Goal: Contribute content: Add original content to the website for others to see

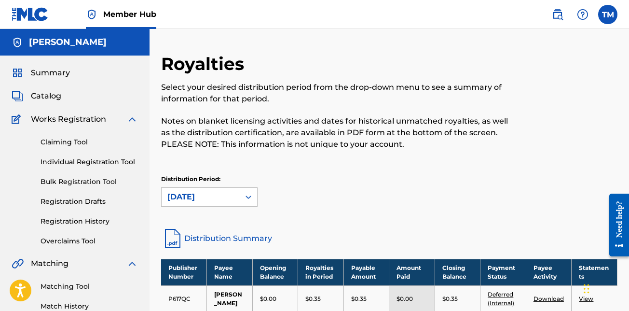
click at [78, 120] on span "Works Registration" at bounding box center [68, 119] width 75 height 12
click at [104, 168] on div "Claiming Tool Individual Registration Tool Bulk Registration Tool Registration …" at bounding box center [75, 185] width 126 height 121
click at [103, 165] on link "Individual Registration Tool" at bounding box center [89, 162] width 97 height 10
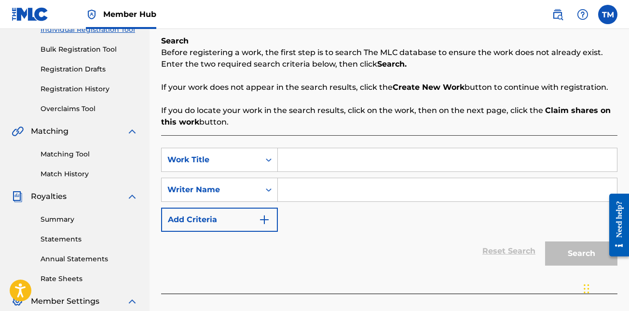
scroll to position [145, 0]
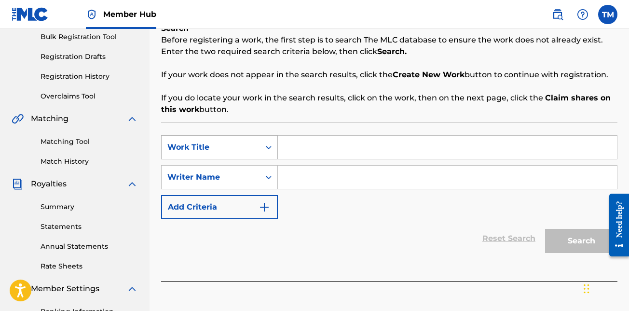
click at [269, 152] on div "Search Form" at bounding box center [268, 147] width 17 height 17
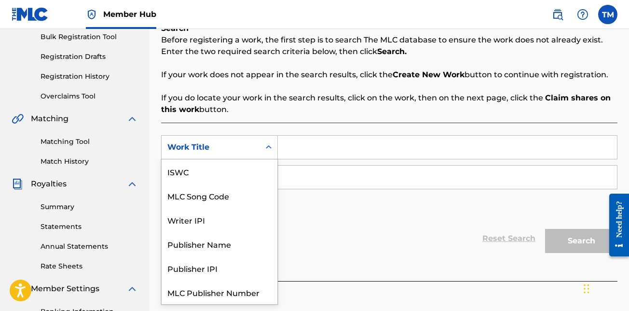
scroll to position [24, 0]
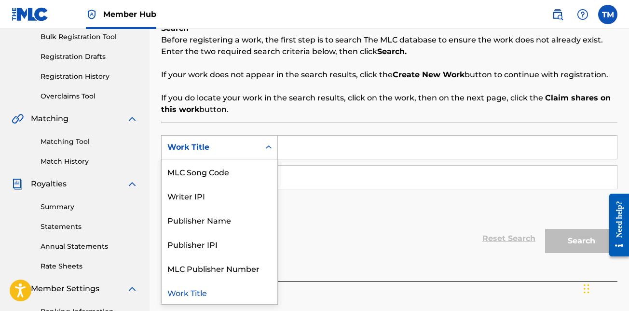
click at [210, 290] on div "Work Title" at bounding box center [220, 292] width 116 height 24
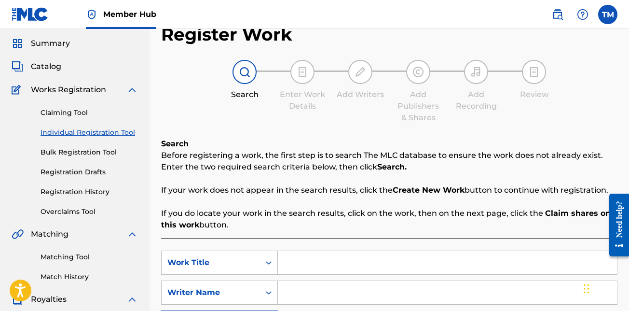
scroll to position [0, 0]
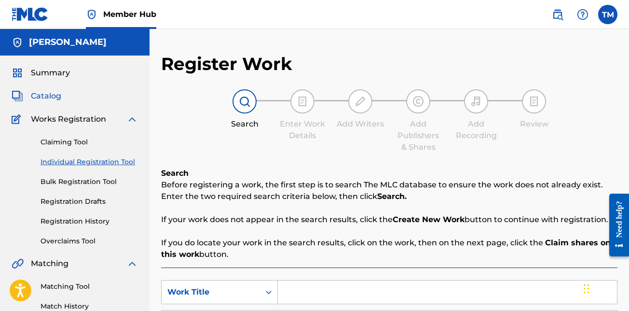
click at [54, 99] on span "Catalog" at bounding box center [46, 96] width 30 height 12
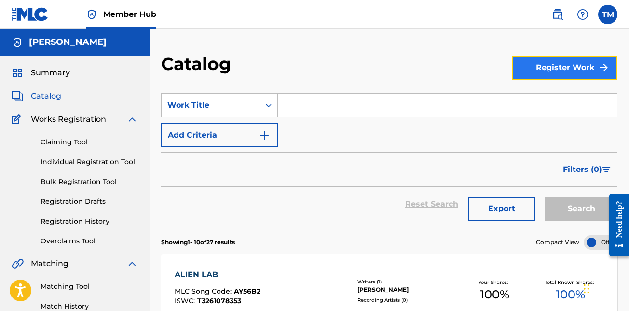
click at [568, 72] on button "Register Work" at bounding box center [565, 68] width 105 height 24
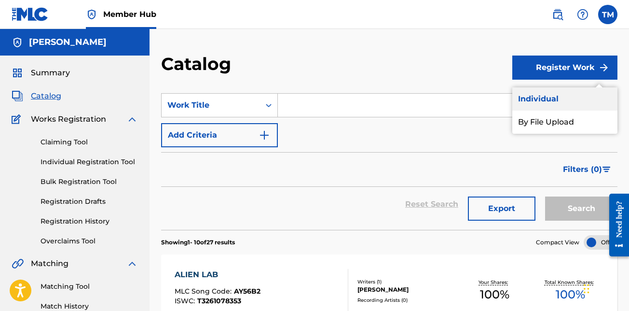
click at [542, 96] on link "Individual" at bounding box center [565, 98] width 105 height 23
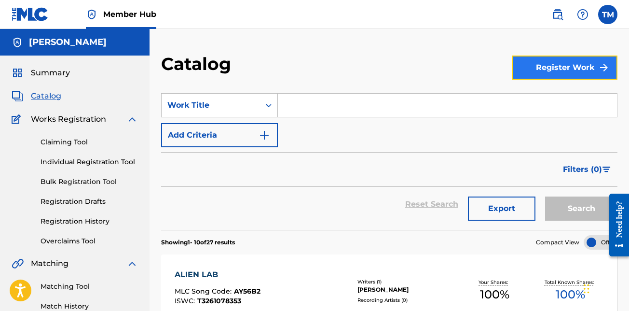
click at [547, 75] on button "Register Work" at bounding box center [565, 68] width 105 height 24
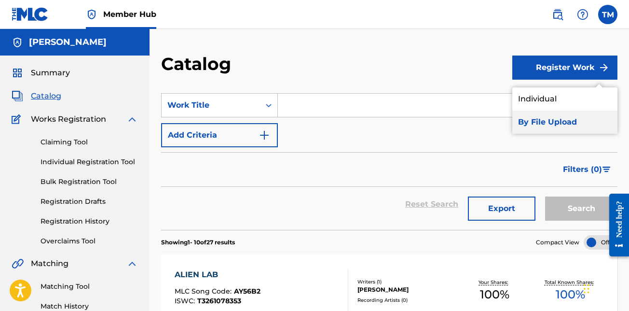
click at [557, 122] on link "By File Upload" at bounding box center [565, 122] width 105 height 23
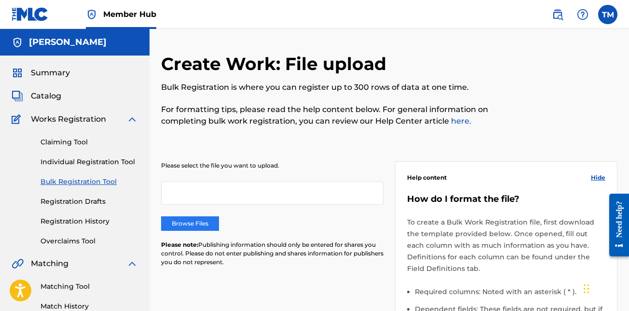
click at [197, 224] on label "Browse Files" at bounding box center [190, 223] width 58 height 14
click at [0, 0] on input "Browse Files" at bounding box center [0, 0] width 0 height 0
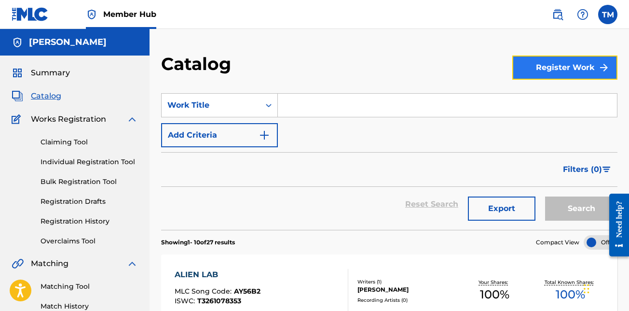
click at [553, 77] on button "Register Work" at bounding box center [565, 68] width 105 height 24
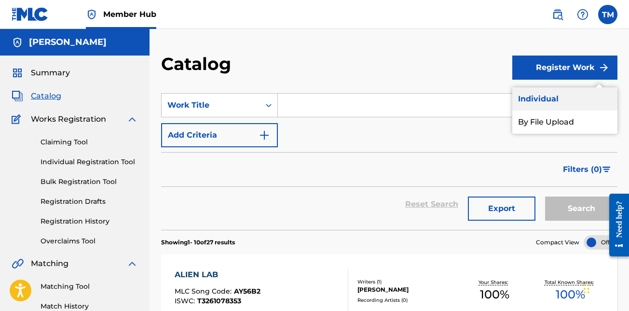
click at [552, 97] on link "Individual" at bounding box center [565, 98] width 105 height 23
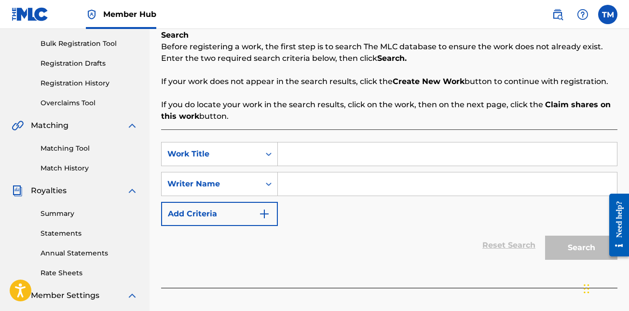
scroll to position [193, 0]
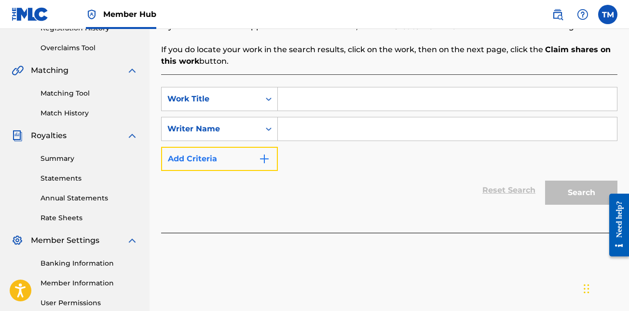
click at [264, 156] on img "Search Form" at bounding box center [265, 159] width 12 height 12
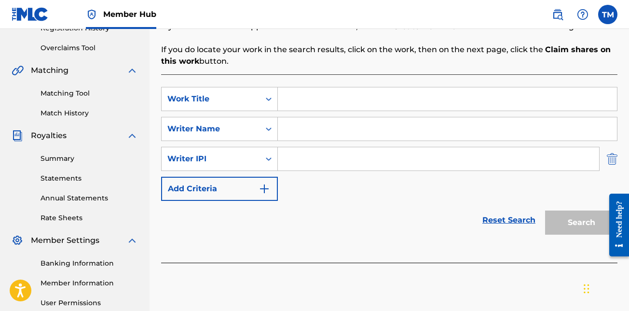
click at [612, 162] on img "Search Form" at bounding box center [612, 159] width 11 height 24
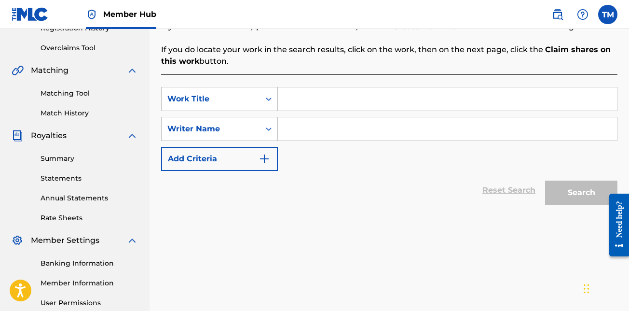
click at [377, 99] on input "Search Form" at bounding box center [447, 98] width 339 height 23
type input "Dance"
click at [343, 125] on input "Search Form" at bounding box center [447, 128] width 339 height 23
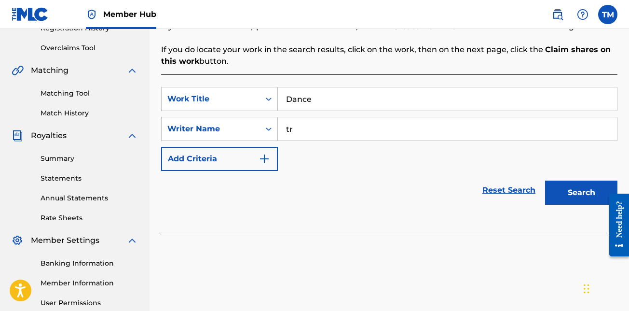
type input "t"
type input "[PERSON_NAME]"
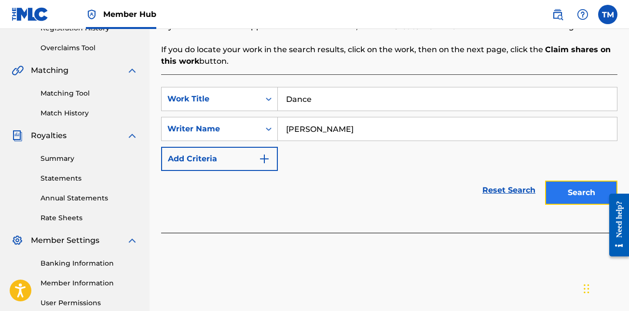
click at [578, 198] on button "Search" at bounding box center [581, 193] width 72 height 24
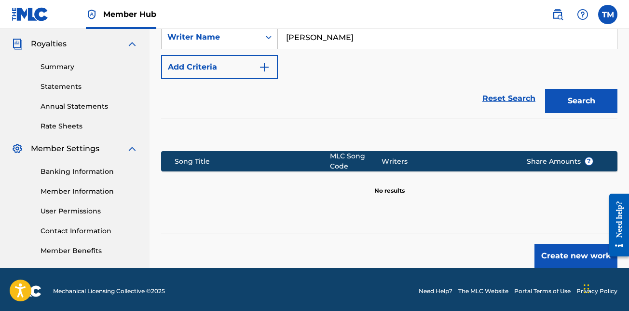
scroll to position [288, 0]
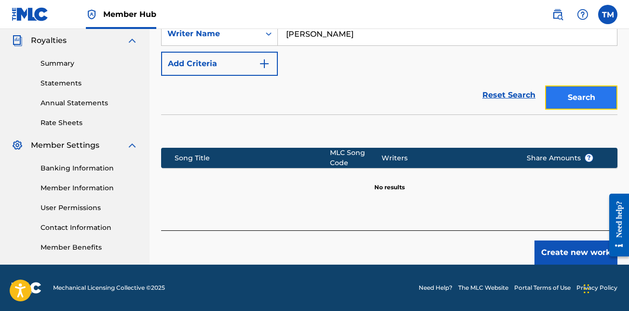
click at [579, 97] on button "Search" at bounding box center [581, 97] width 72 height 24
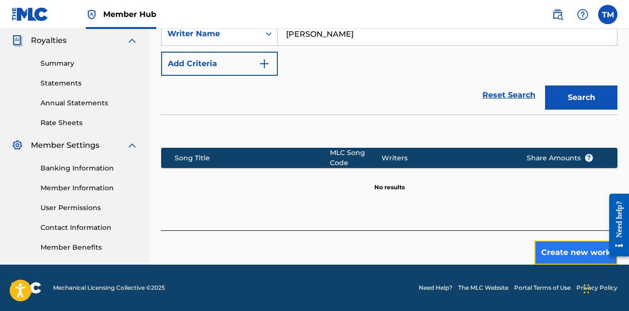
click at [588, 249] on button "Create new work" at bounding box center [576, 252] width 83 height 24
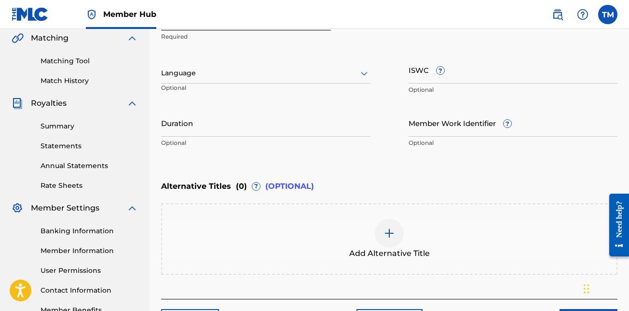
scroll to position [143, 0]
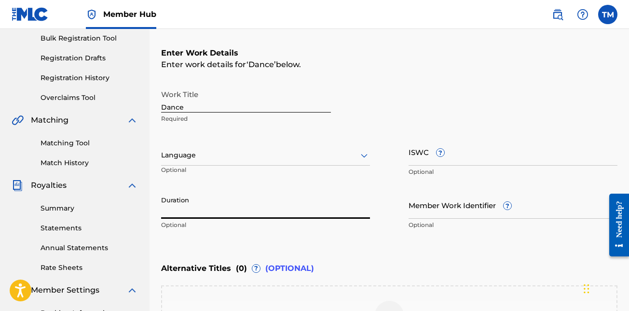
click at [214, 214] on input "Duration" at bounding box center [265, 205] width 209 height 28
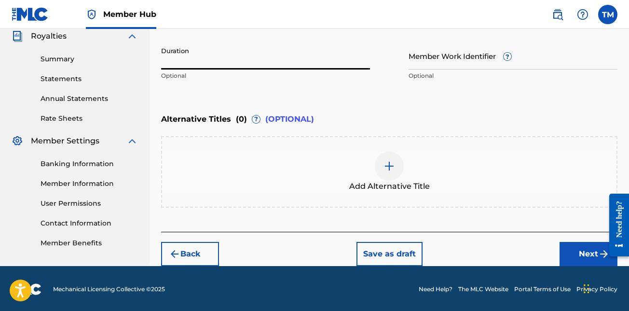
scroll to position [294, 0]
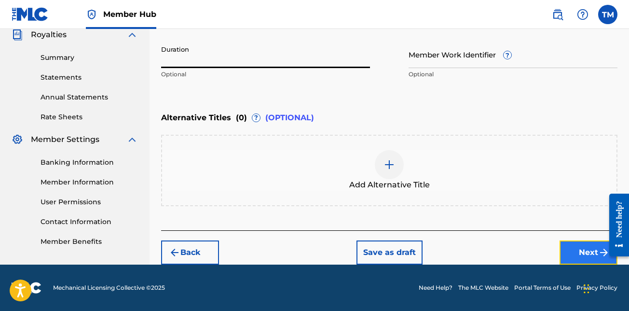
click at [588, 250] on button "Next" at bounding box center [589, 252] width 58 height 24
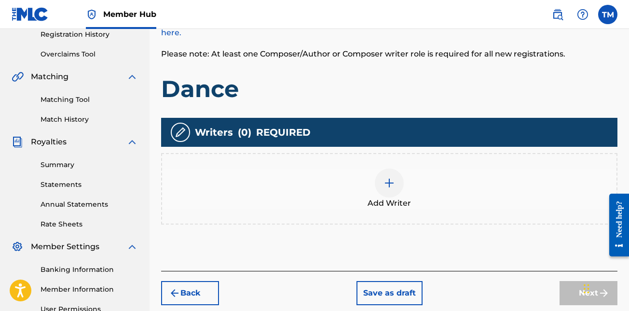
scroll to position [188, 0]
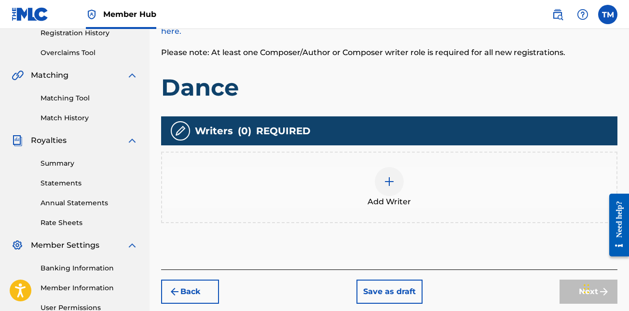
click at [390, 190] on div at bounding box center [389, 181] width 29 height 29
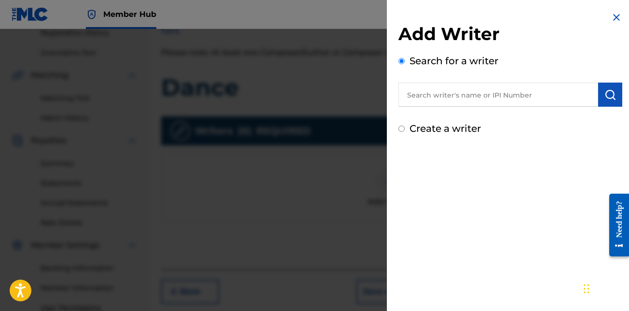
click at [455, 102] on input "text" at bounding box center [499, 95] width 200 height 24
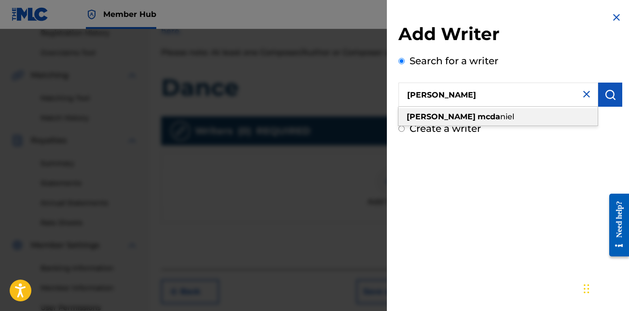
click at [501, 117] on span "niel" at bounding box center [508, 116] width 14 height 9
type input "[PERSON_NAME]"
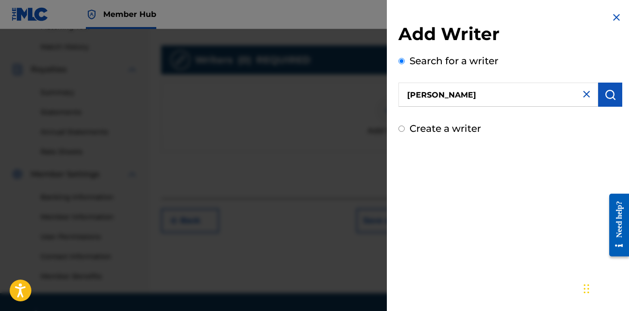
scroll to position [285, 0]
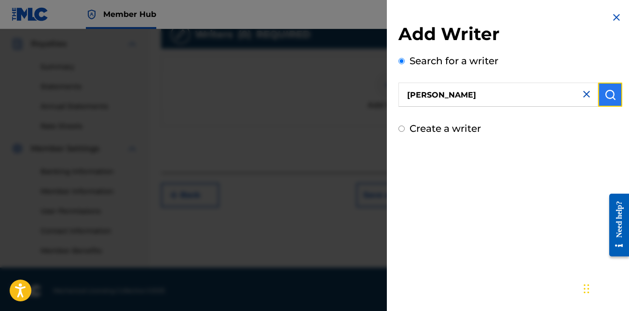
click at [600, 93] on button "submit" at bounding box center [610, 95] width 24 height 24
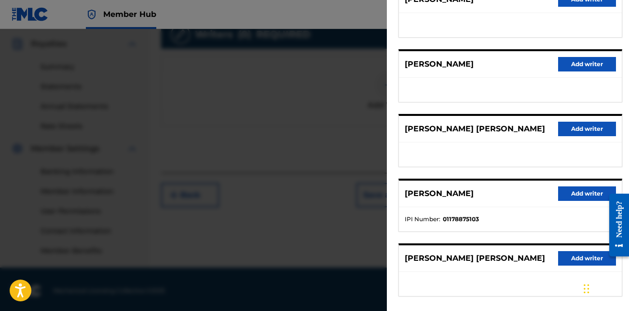
scroll to position [145, 0]
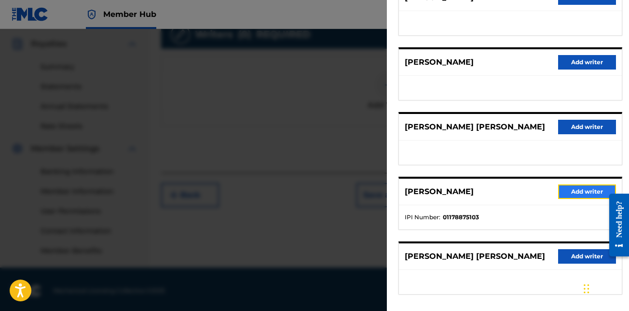
click at [571, 190] on button "Add writer" at bounding box center [587, 191] width 58 height 14
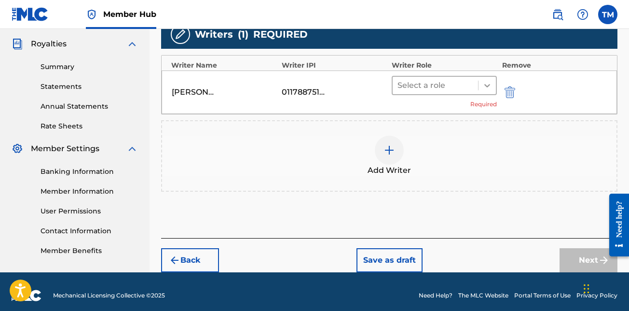
click at [484, 86] on icon at bounding box center [488, 86] width 10 height 10
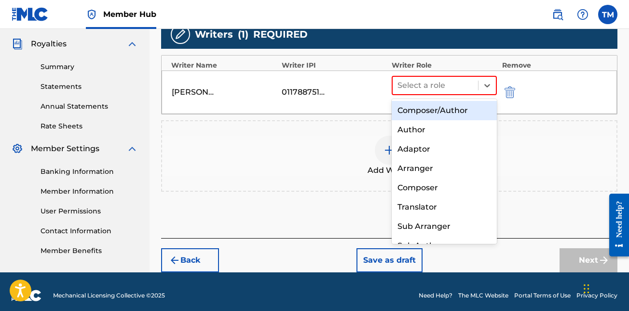
click at [451, 112] on div "Composer/Author" at bounding box center [444, 110] width 105 height 19
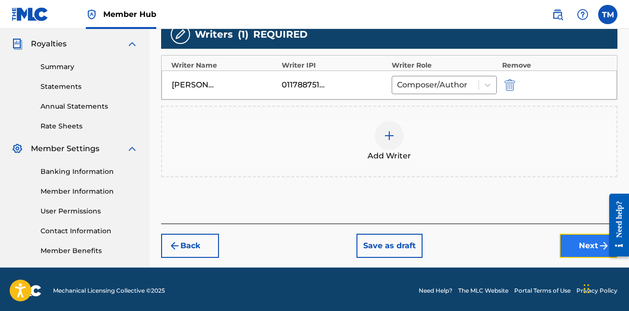
click at [591, 244] on button "Next" at bounding box center [589, 246] width 58 height 24
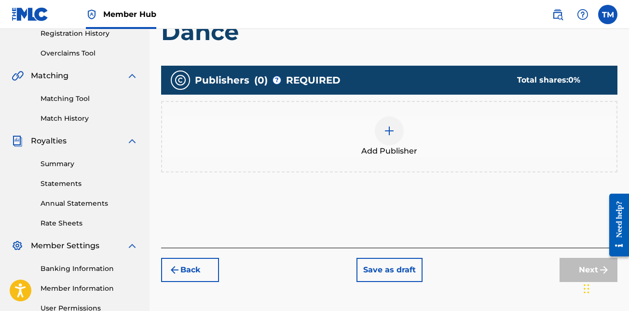
scroll to position [188, 0]
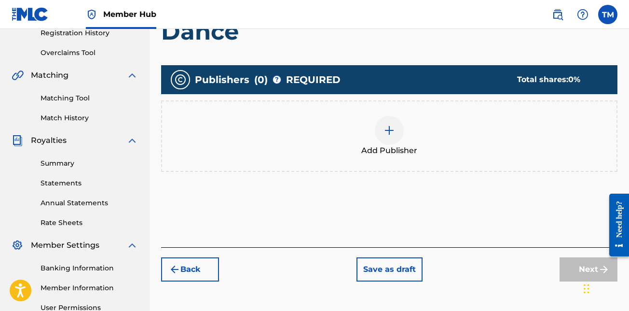
click at [397, 127] on div at bounding box center [389, 130] width 29 height 29
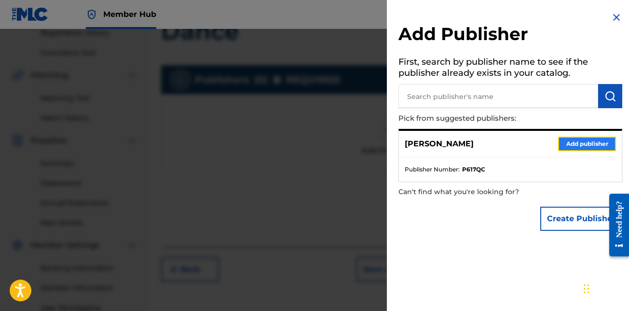
click at [582, 147] on button "Add publisher" at bounding box center [587, 144] width 58 height 14
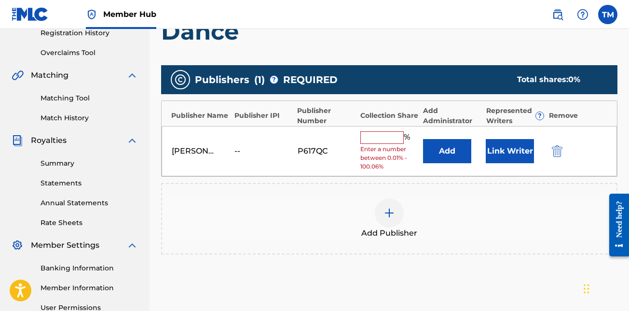
click at [388, 139] on input "text" at bounding box center [382, 137] width 43 height 13
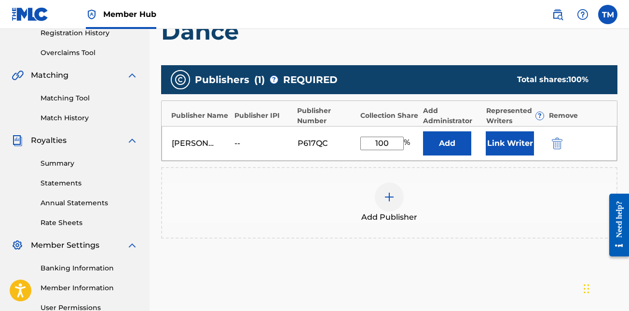
type input "100"
click at [455, 176] on div "Add Publisher" at bounding box center [389, 202] width 457 height 71
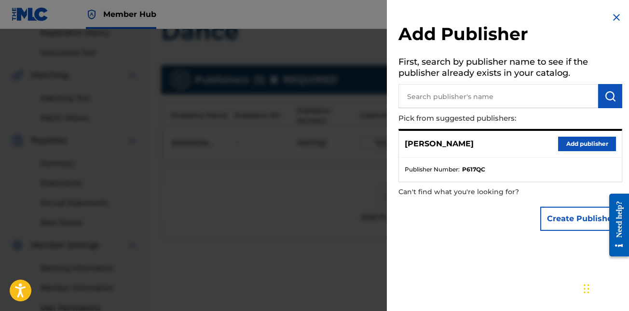
click at [613, 15] on img at bounding box center [617, 18] width 12 height 12
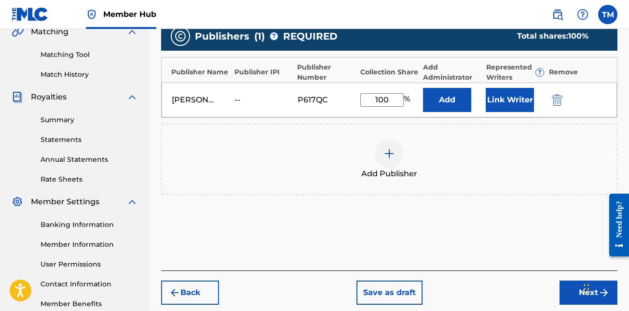
scroll to position [239, 0]
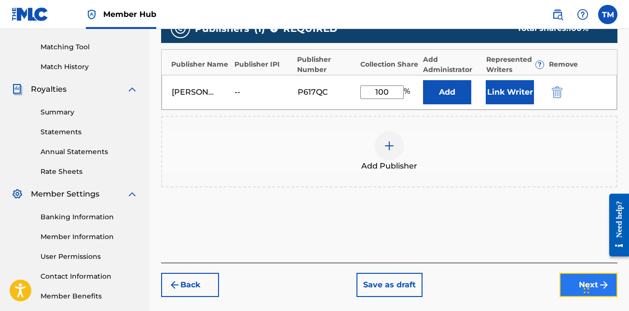
click at [577, 282] on button "Next" at bounding box center [589, 285] width 58 height 24
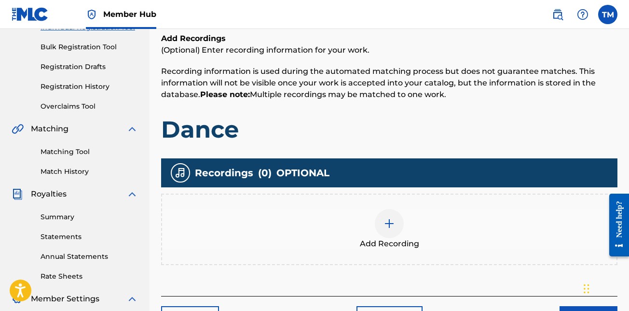
scroll to position [140, 0]
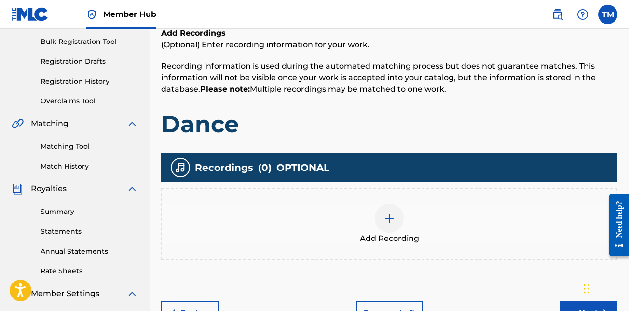
click at [389, 223] on img at bounding box center [390, 218] width 12 height 12
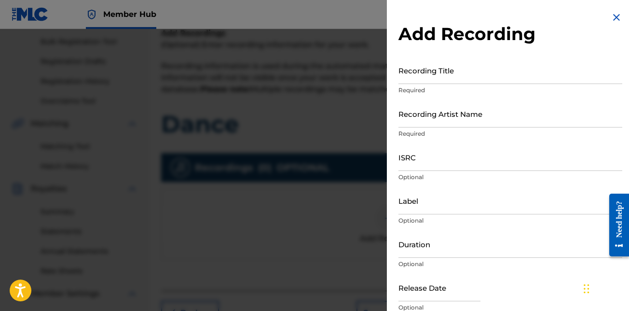
click at [613, 20] on img at bounding box center [617, 18] width 12 height 12
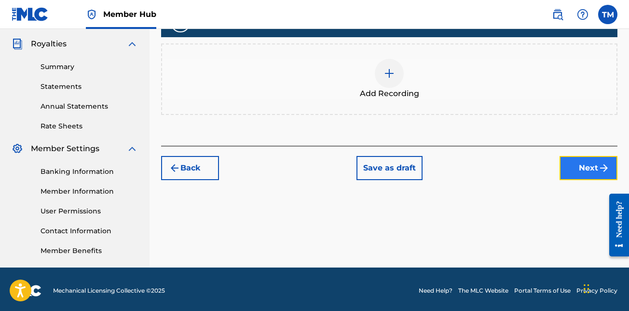
click at [577, 159] on button "Next" at bounding box center [589, 168] width 58 height 24
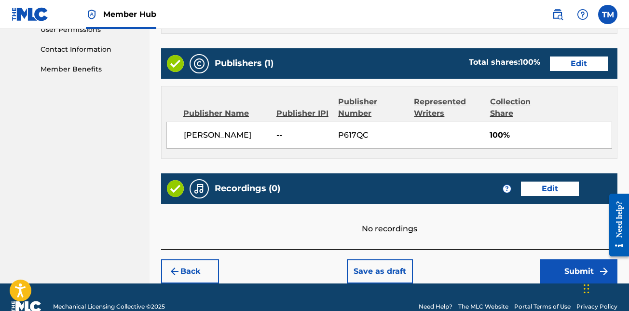
scroll to position [485, 0]
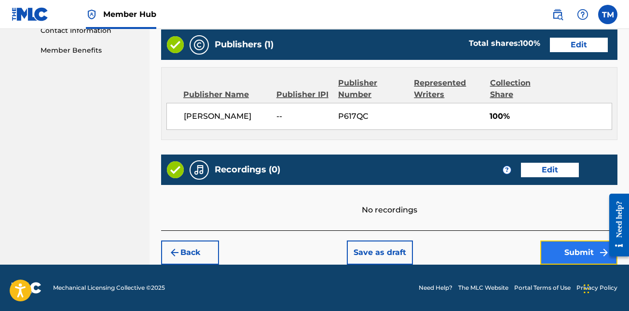
click at [581, 250] on button "Submit" at bounding box center [579, 252] width 77 height 24
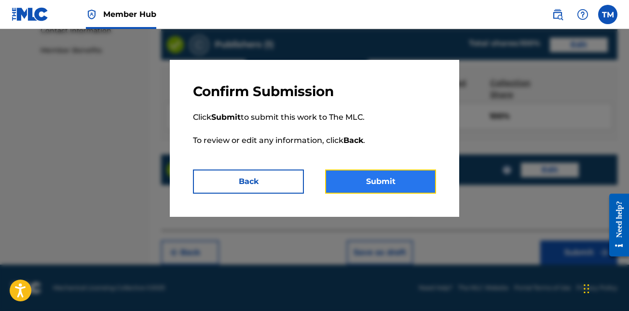
click at [387, 187] on button "Submit" at bounding box center [380, 181] width 111 height 24
